Goal: Information Seeking & Learning: Compare options

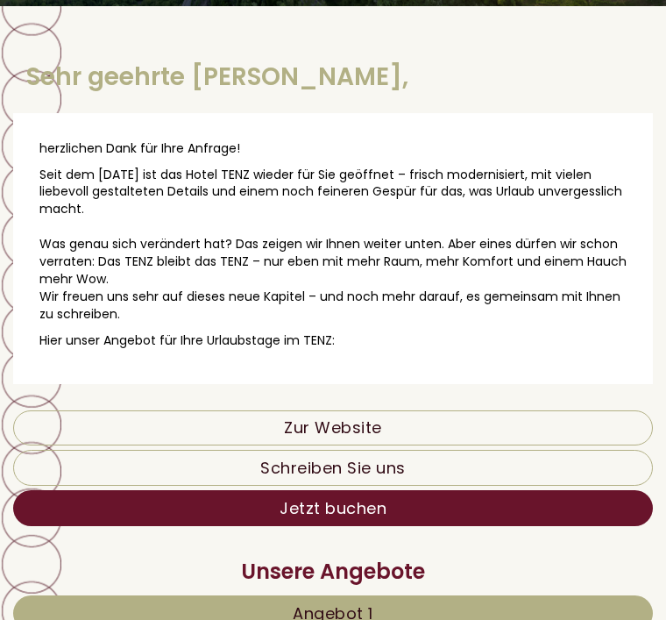
scroll to position [343, 0]
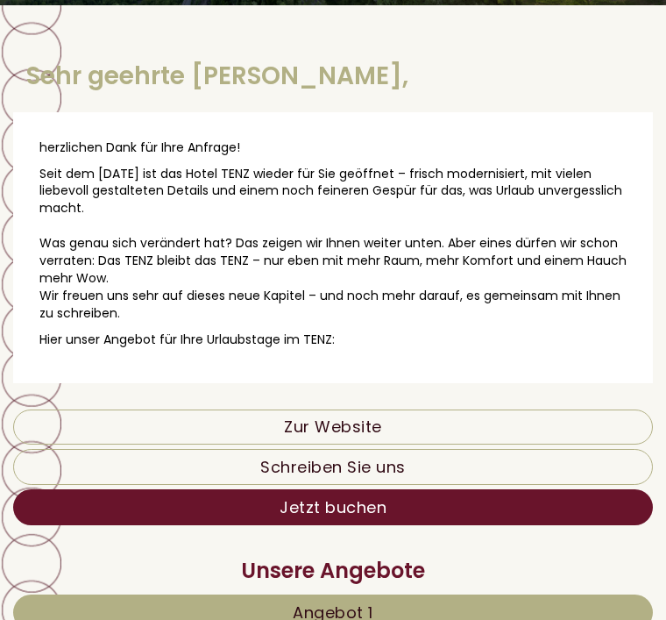
click at [346, 416] on link "Zur Website" at bounding box center [333, 426] width 640 height 35
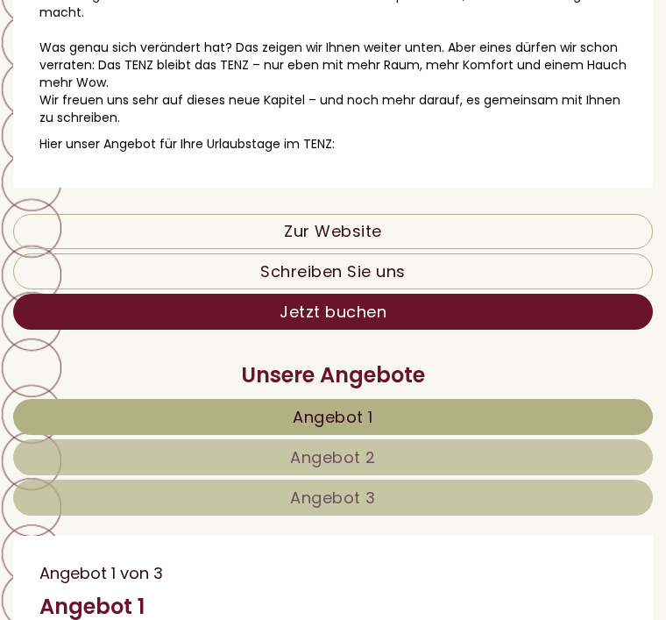
scroll to position [542, 0]
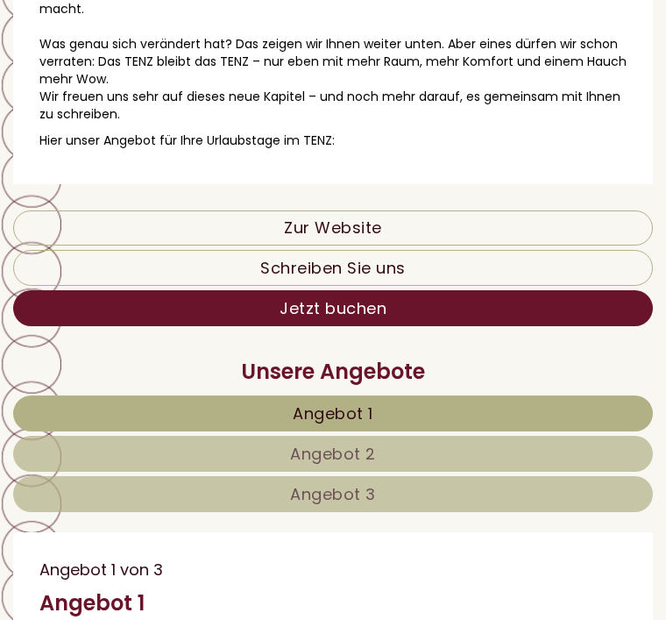
click at [470, 418] on link "Angebot 1" at bounding box center [333, 413] width 640 height 36
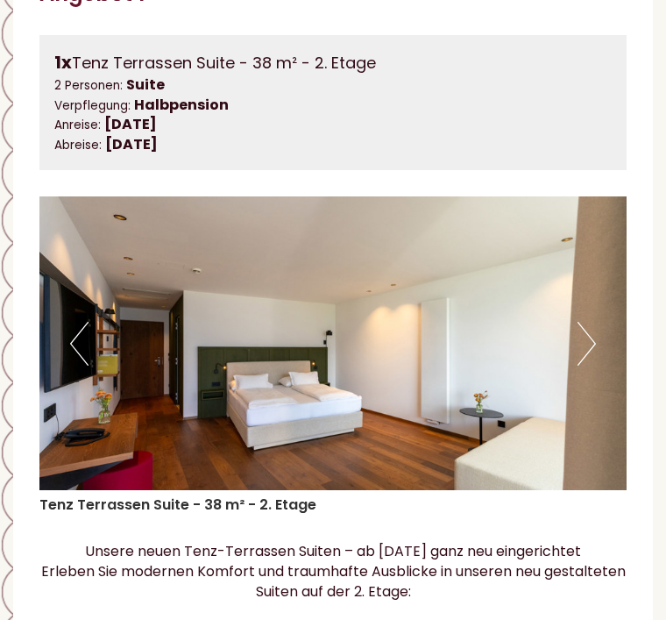
scroll to position [1151, 0]
click at [602, 334] on img at bounding box center [332, 343] width 587 height 294
click at [598, 330] on img at bounding box center [332, 343] width 587 height 294
click at [608, 321] on img at bounding box center [332, 343] width 587 height 294
click at [593, 325] on button "Next" at bounding box center [587, 344] width 18 height 44
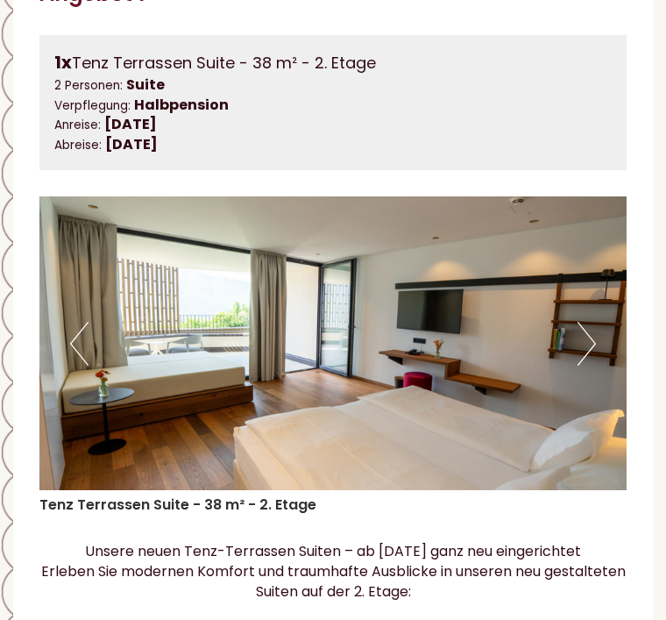
click at [598, 336] on img at bounding box center [332, 343] width 587 height 294
click at [608, 323] on img at bounding box center [332, 343] width 587 height 294
click at [599, 356] on img at bounding box center [332, 343] width 587 height 294
click at [594, 324] on button "Next" at bounding box center [587, 344] width 18 height 44
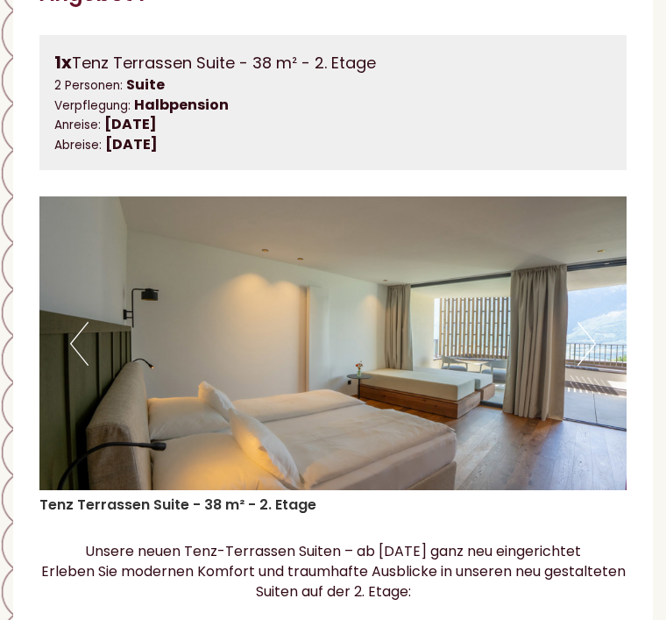
click at [601, 331] on img at bounding box center [332, 343] width 587 height 294
click at [604, 326] on img at bounding box center [332, 343] width 587 height 294
click at [592, 325] on button "Next" at bounding box center [587, 344] width 18 height 44
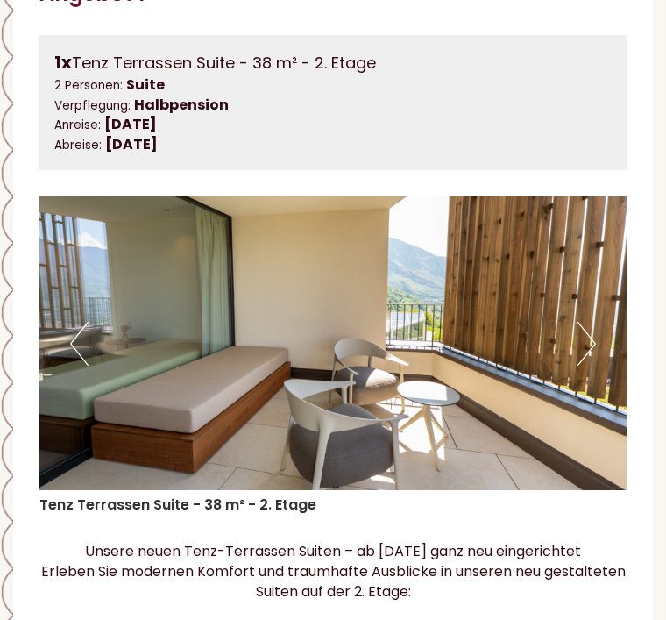
click at [594, 323] on button "Next" at bounding box center [587, 344] width 18 height 44
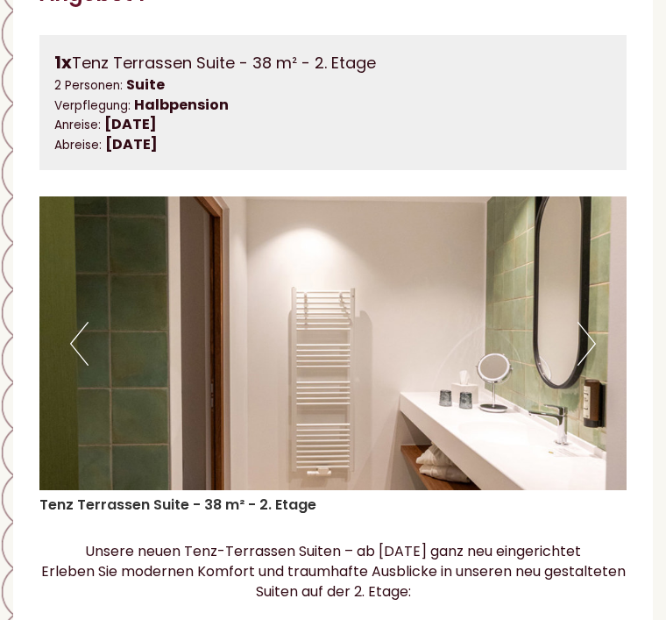
click at [598, 331] on img at bounding box center [332, 343] width 587 height 294
click at [585, 335] on button "Next" at bounding box center [587, 344] width 18 height 44
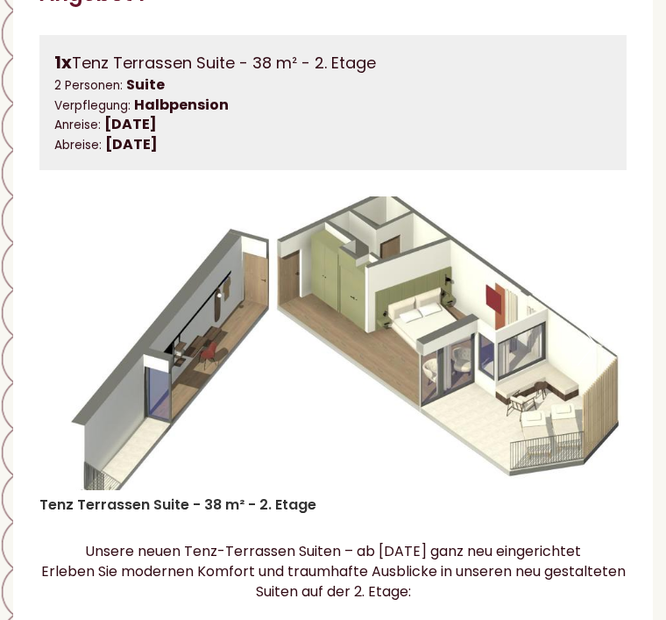
click at [592, 329] on button "Next" at bounding box center [587, 344] width 18 height 44
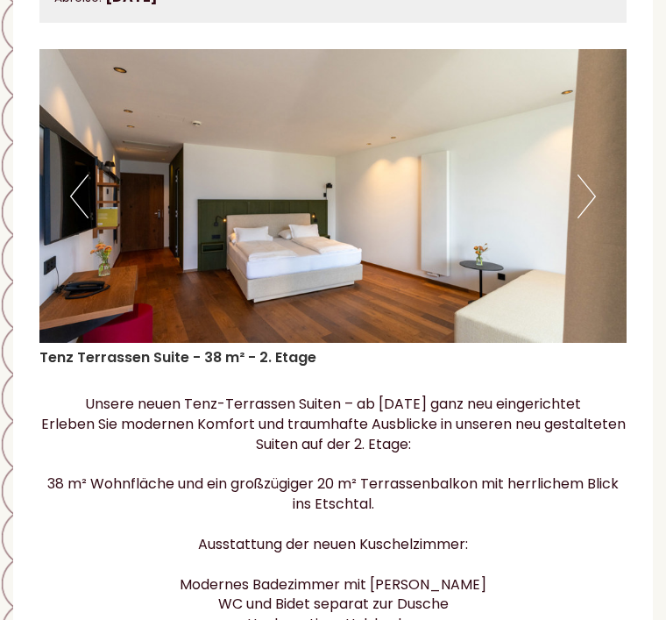
scroll to position [1308, 0]
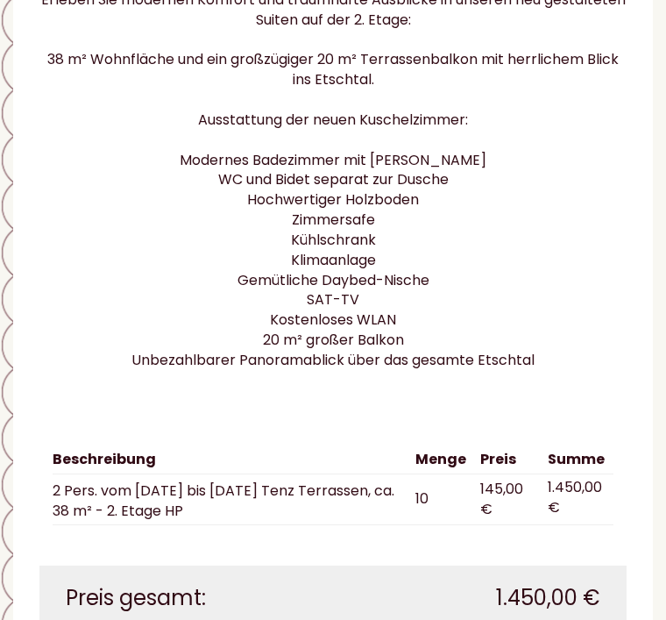
click at [78, 566] on div "Preis gesamt: 1.450,00 €" at bounding box center [332, 598] width 587 height 65
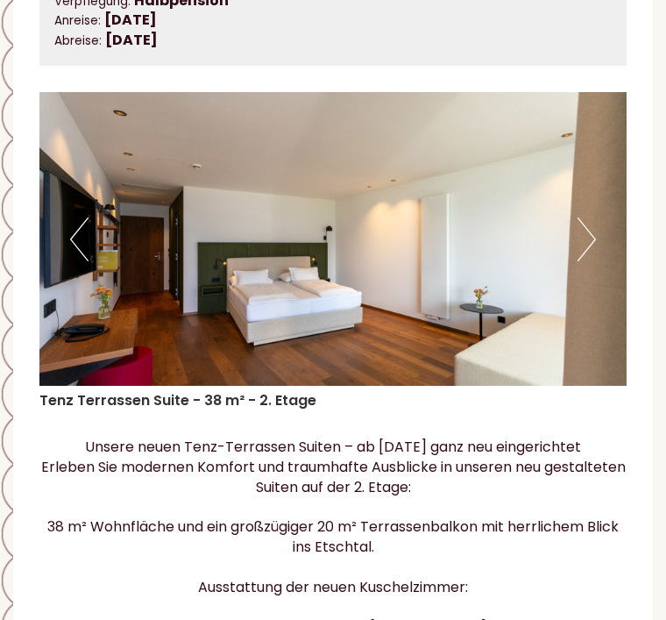
scroll to position [1250, 0]
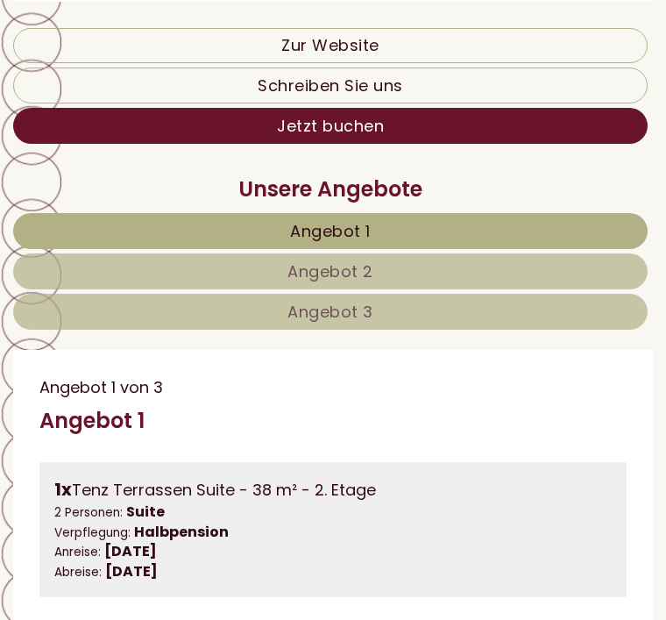
click at [86, 262] on link "Angebot 2" at bounding box center [330, 271] width 635 height 36
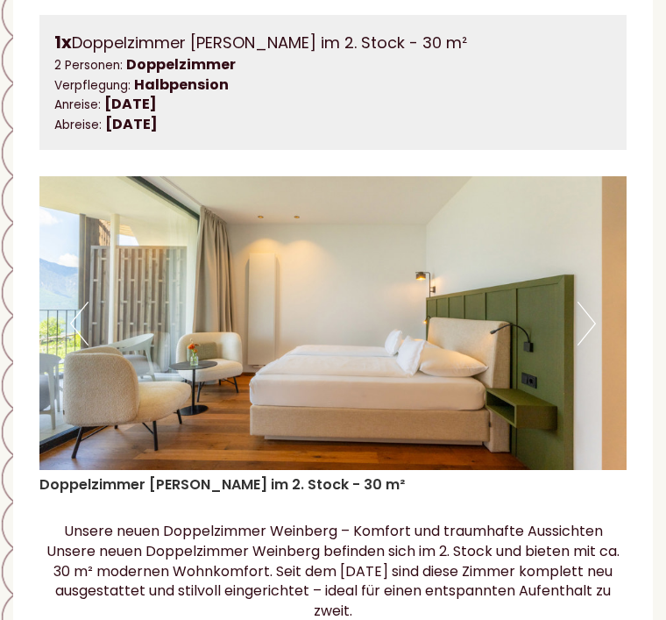
scroll to position [1171, 0]
click at [583, 302] on button "Next" at bounding box center [587, 324] width 18 height 44
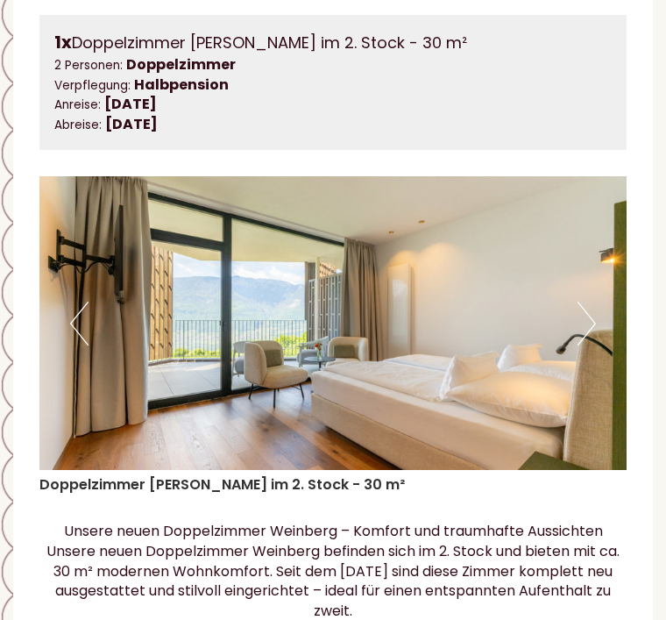
click at [589, 305] on button "Next" at bounding box center [587, 324] width 18 height 44
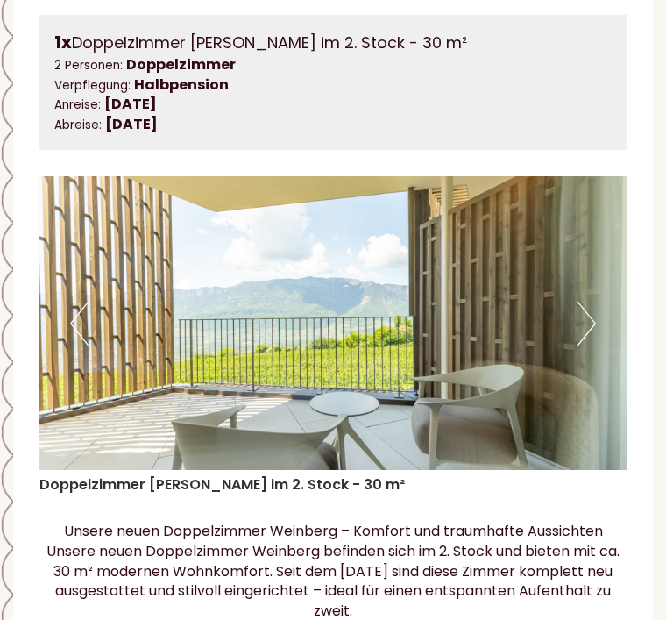
click at [592, 310] on button "Next" at bounding box center [587, 324] width 18 height 44
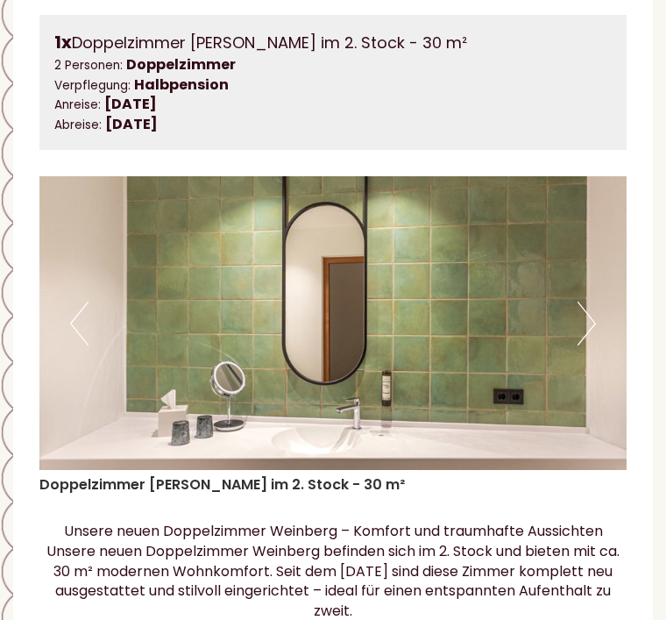
click at [583, 320] on button "Next" at bounding box center [587, 324] width 18 height 44
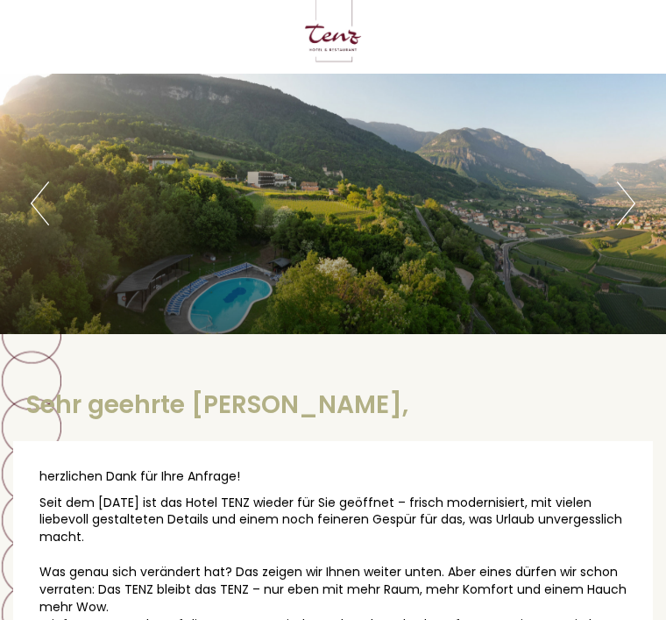
scroll to position [0, 0]
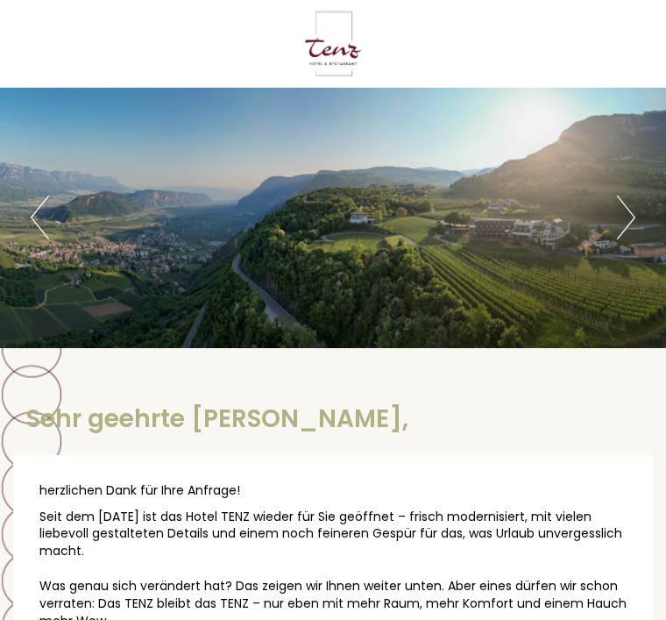
click at [622, 212] on button "Next" at bounding box center [626, 217] width 18 height 44
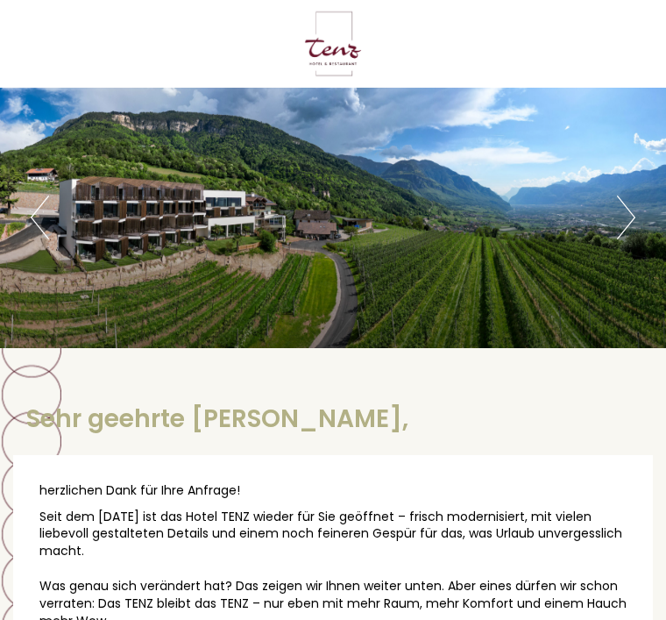
click at [622, 218] on button "Next" at bounding box center [626, 217] width 18 height 44
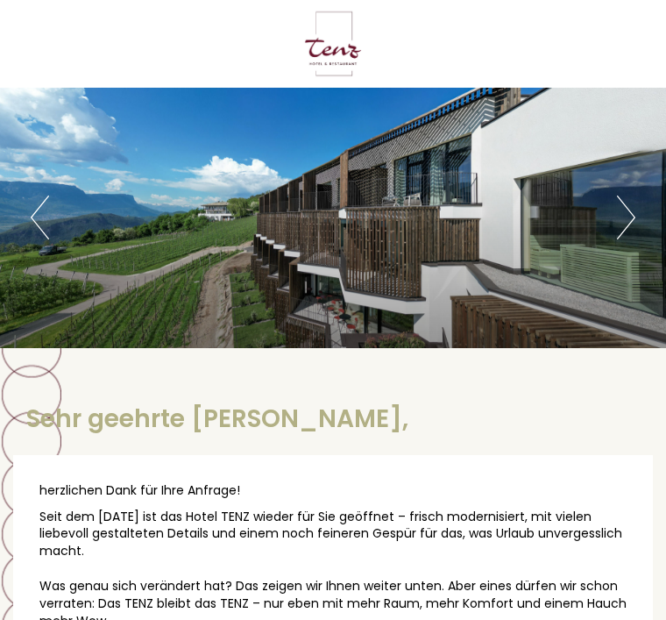
click at [617, 231] on button "Next" at bounding box center [626, 217] width 18 height 44
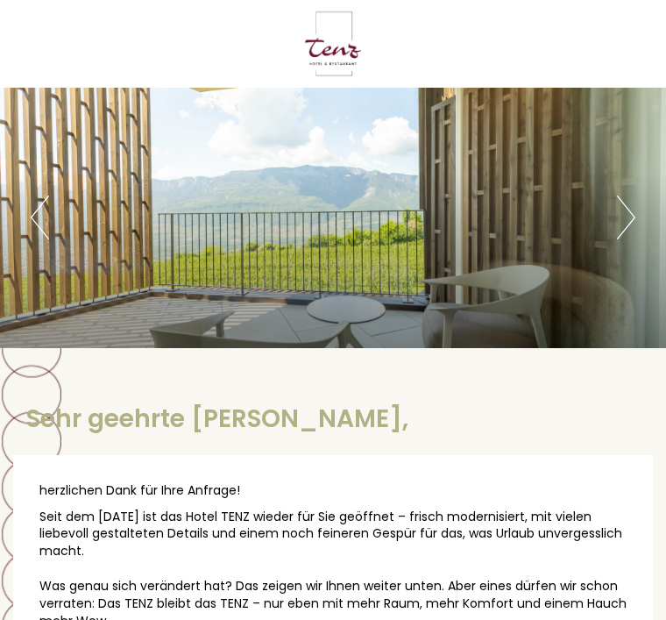
click at [621, 215] on button "Next" at bounding box center [626, 217] width 18 height 44
